Goal: Task Accomplishment & Management: Complete application form

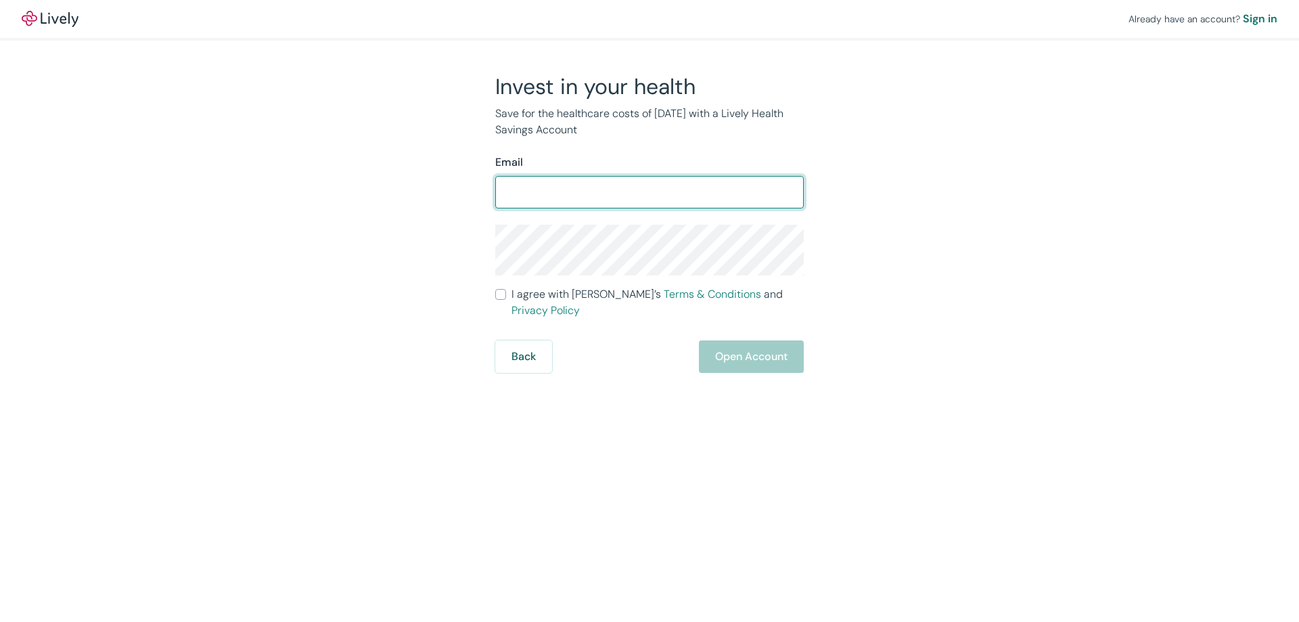
click at [511, 189] on input "Email" at bounding box center [649, 192] width 308 height 27
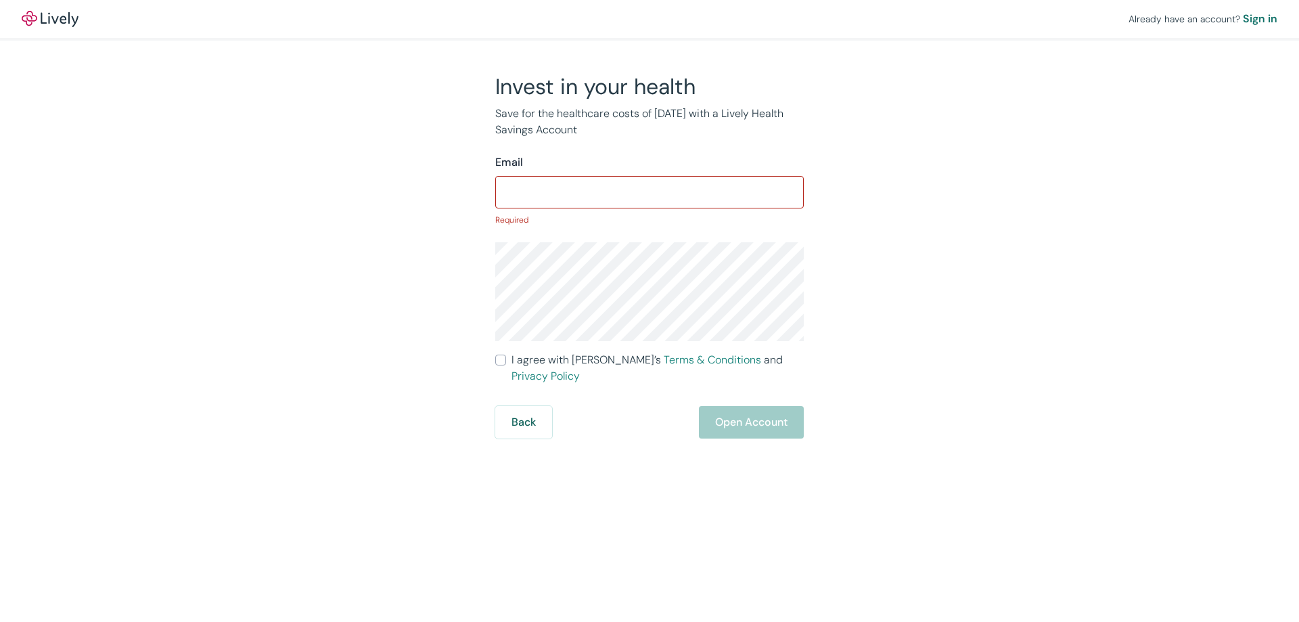
type input "[EMAIL_ADDRESS][PERSON_NAME][DOMAIN_NAME]"
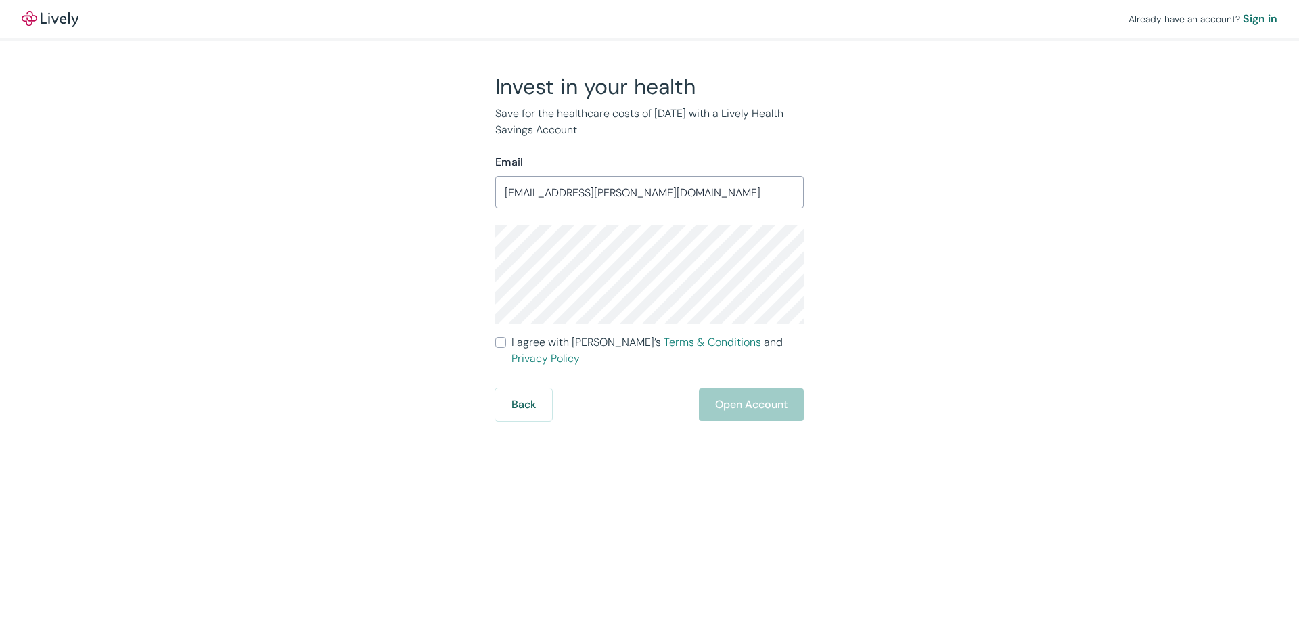
click at [749, 388] on div "Back Open Account" at bounding box center [649, 404] width 308 height 32
click at [598, 340] on span "I agree with Lively’s Terms & Conditions and Privacy Policy" at bounding box center [657, 350] width 292 height 32
click at [506, 340] on input "I agree with Lively’s Terms & Conditions and Privacy Policy" at bounding box center [500, 342] width 11 height 11
checkbox input "true"
click at [738, 392] on button "Open Account" at bounding box center [751, 404] width 105 height 32
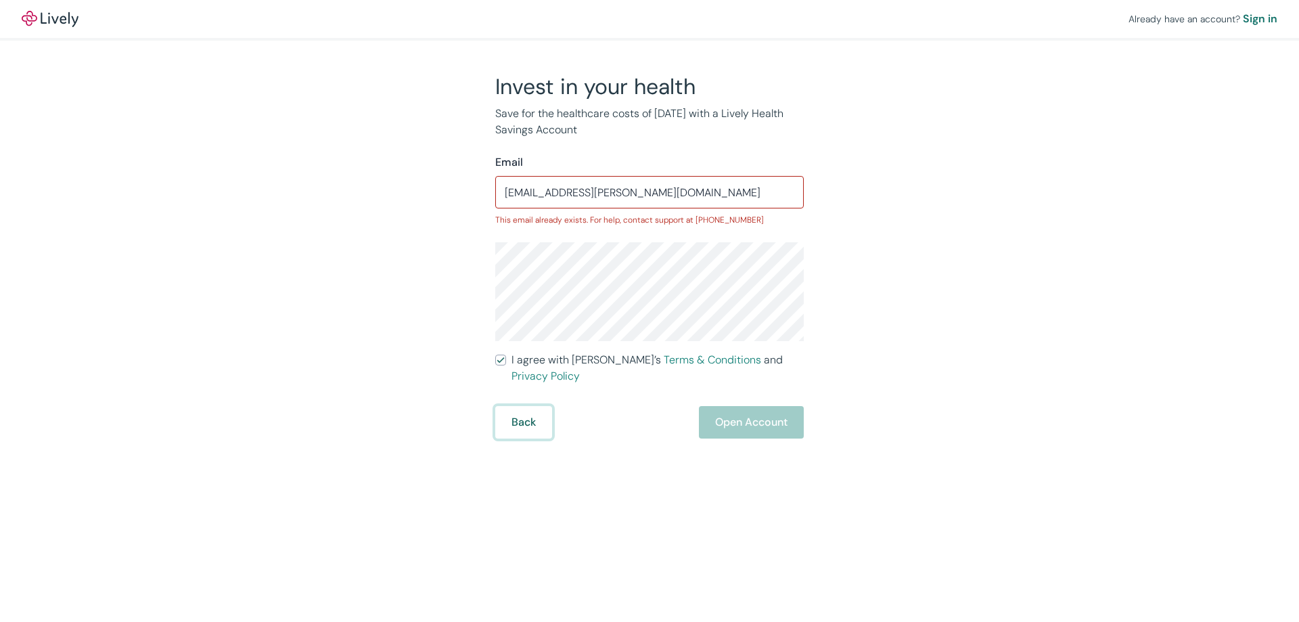
click at [532, 406] on button "Back" at bounding box center [523, 422] width 57 height 32
